Goal: Navigation & Orientation: Find specific page/section

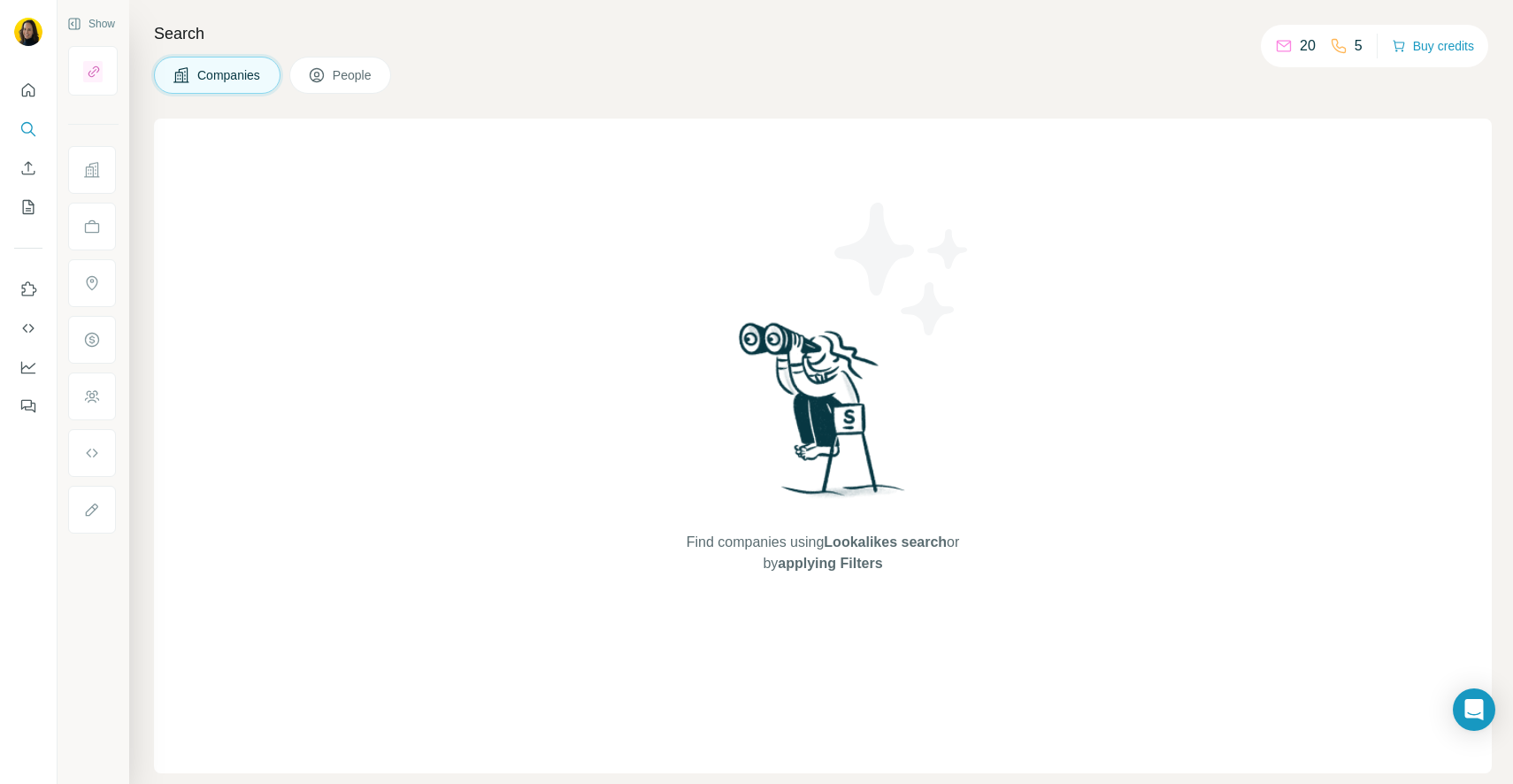
click at [348, 78] on span "People" at bounding box center [352, 75] width 40 height 18
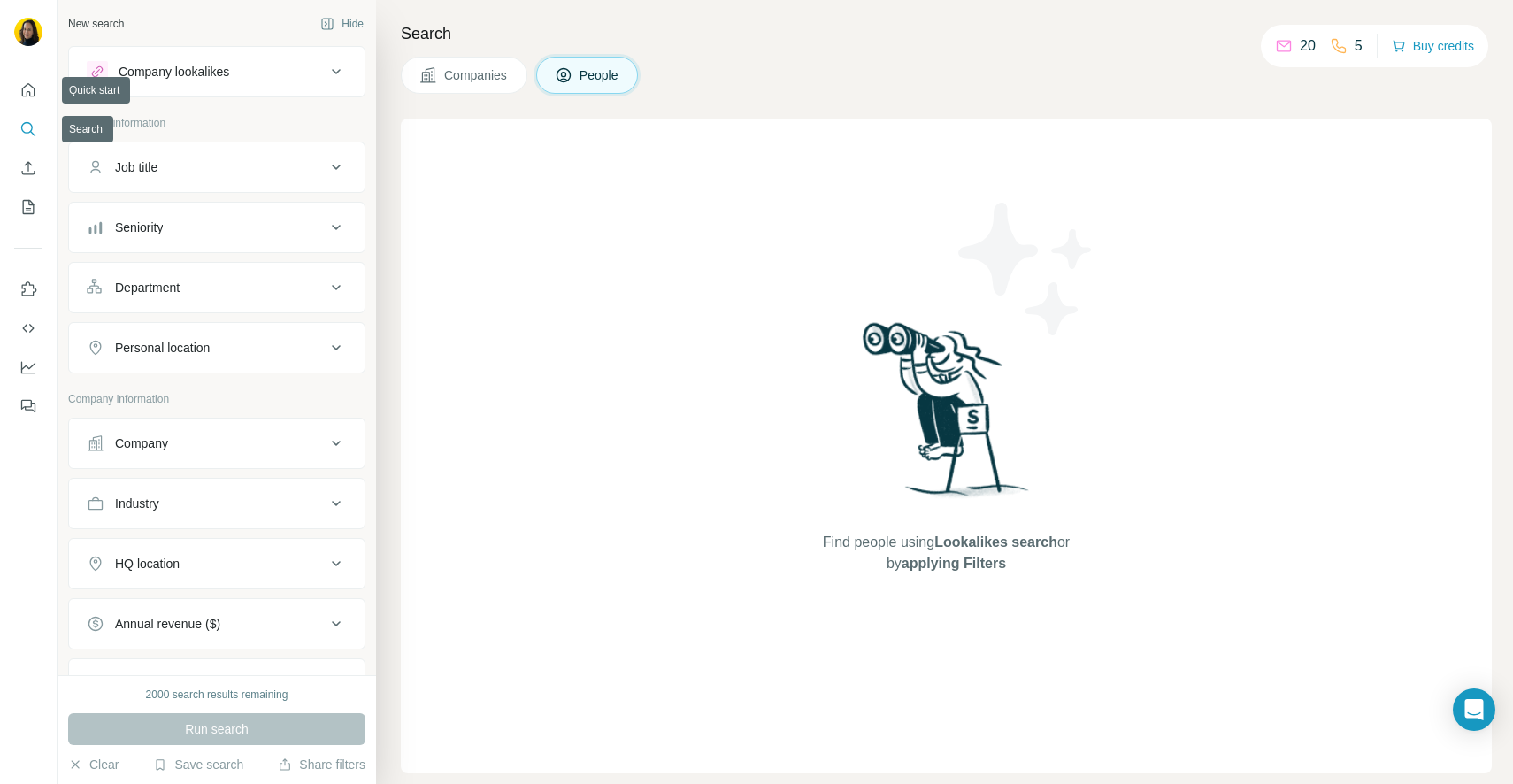
click at [26, 130] on icon "Search" at bounding box center [28, 129] width 18 height 18
click at [191, 74] on div "Company lookalikes" at bounding box center [174, 71] width 111 height 18
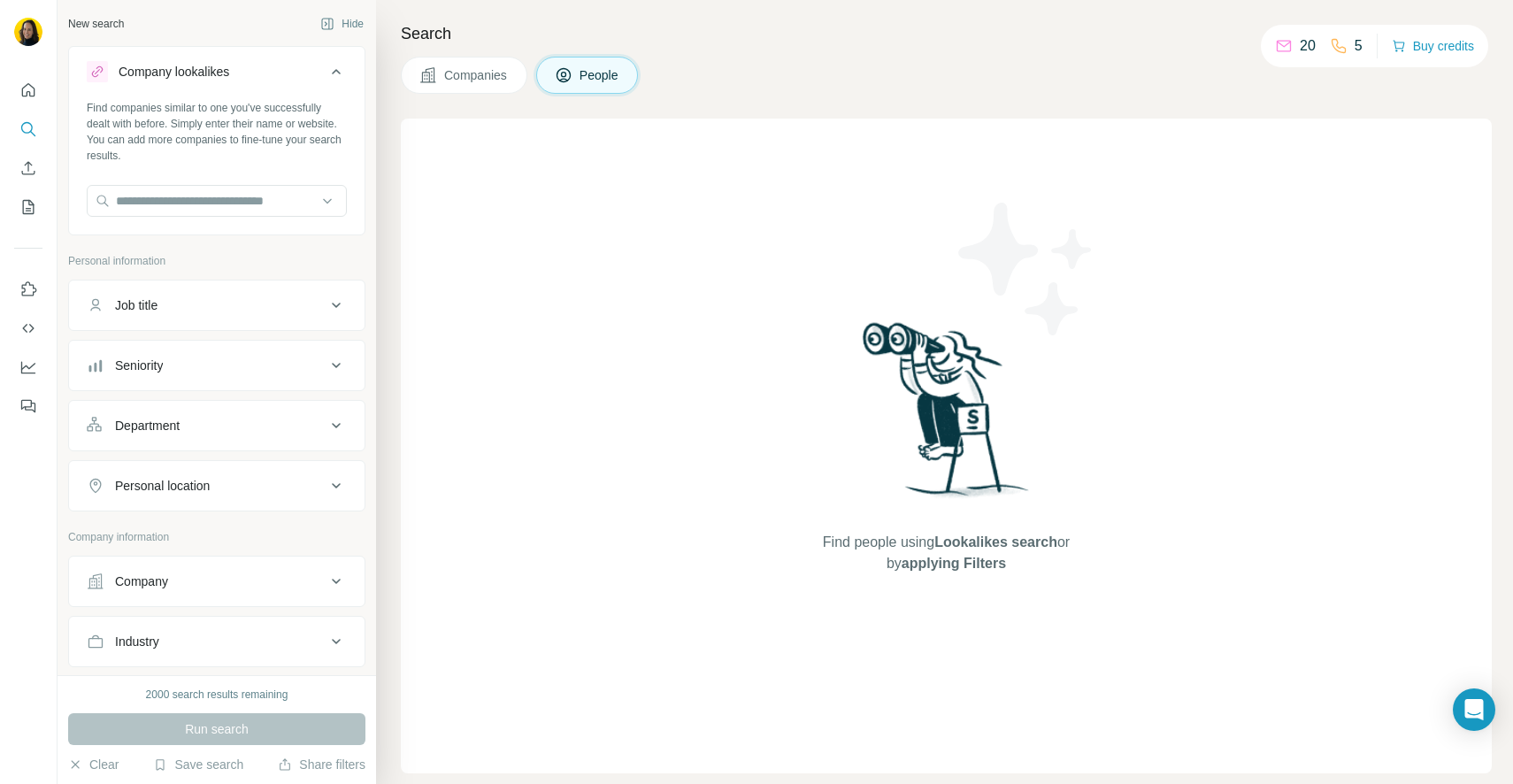
click at [191, 74] on div "Company lookalikes" at bounding box center [174, 71] width 111 height 18
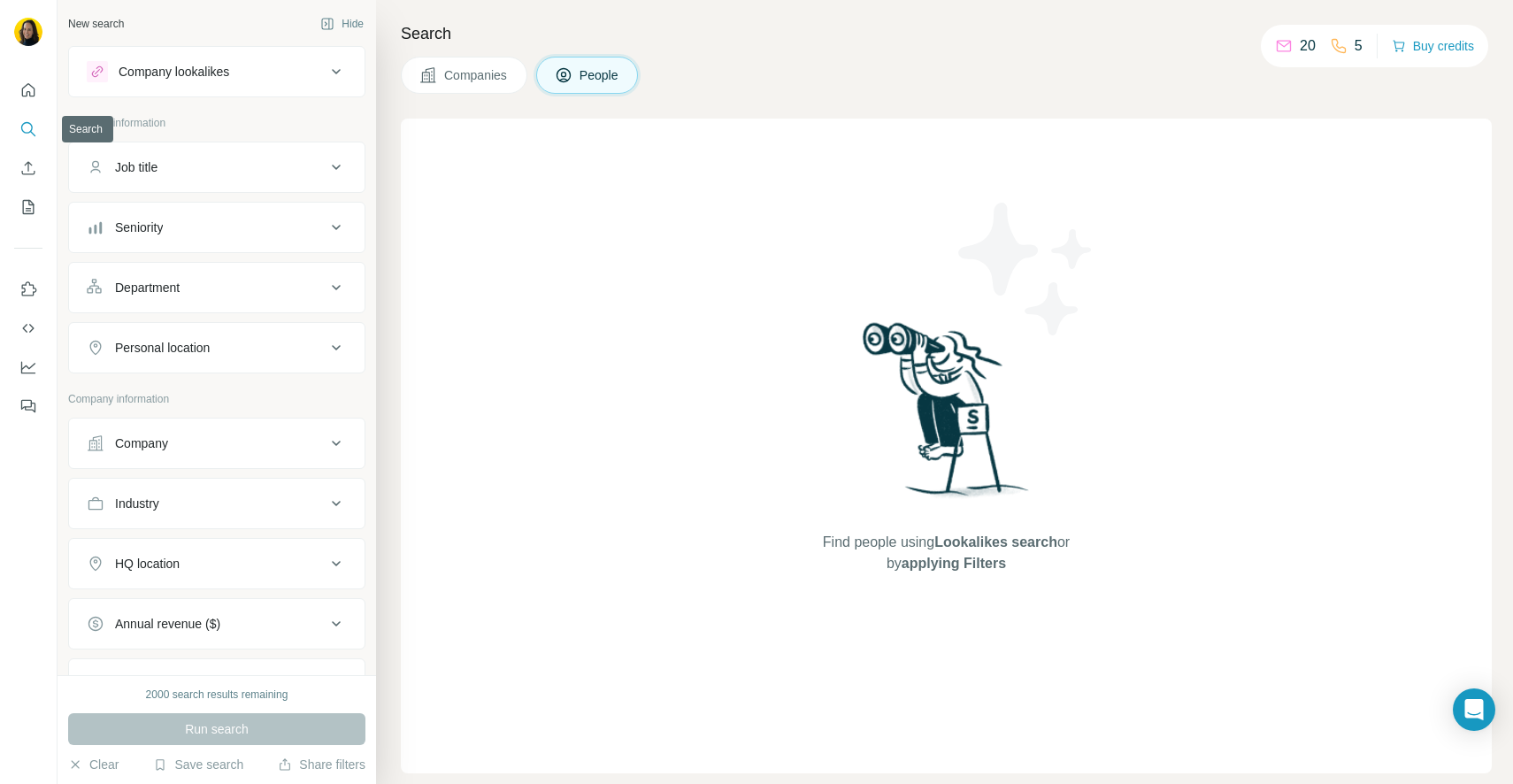
click at [27, 125] on icon "Search" at bounding box center [28, 129] width 18 height 18
click at [30, 97] on icon "Quick start" at bounding box center [28, 90] width 18 height 18
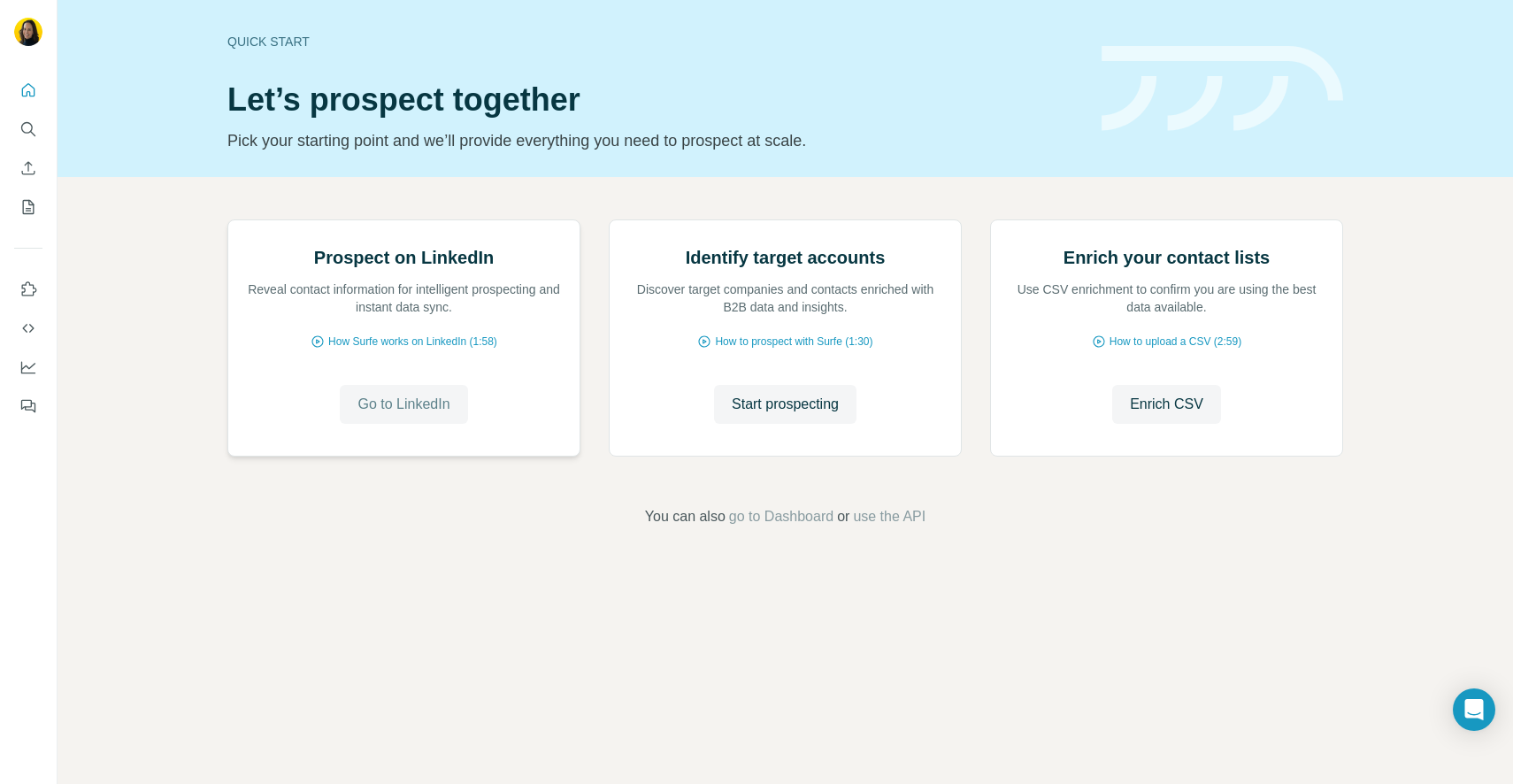
click at [410, 415] on span "Go to LinkedIn" at bounding box center [404, 404] width 92 height 22
